Goal: Task Accomplishment & Management: Manage account settings

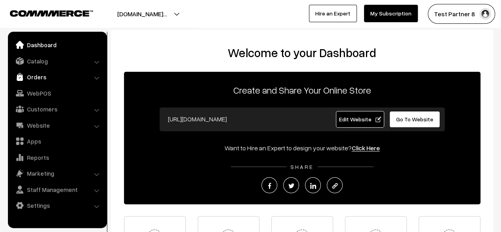
click at [42, 75] on link "Orders" at bounding box center [57, 77] width 94 height 14
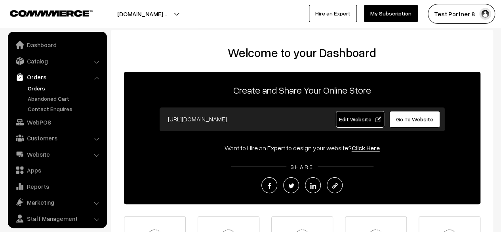
click at [35, 90] on link "Orders" at bounding box center [65, 88] width 78 height 8
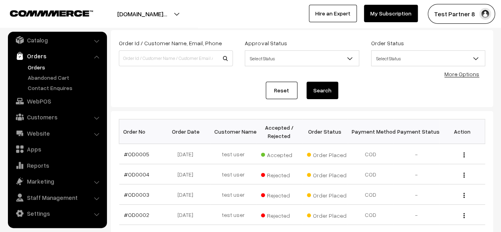
scroll to position [43, 0]
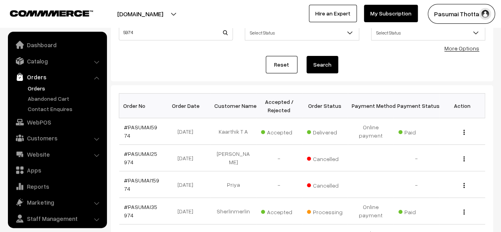
scroll to position [21, 0]
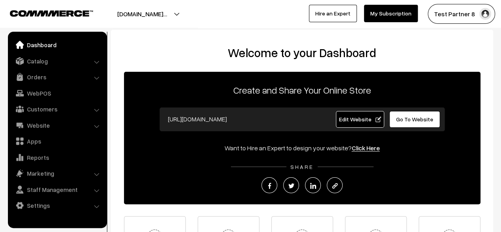
click at [135, 99] on div "Create and Share Your Online Store https://testpartner8.commmerce.com Edit Webs…" at bounding box center [302, 138] width 356 height 132
